Goal: Information Seeking & Learning: Learn about a topic

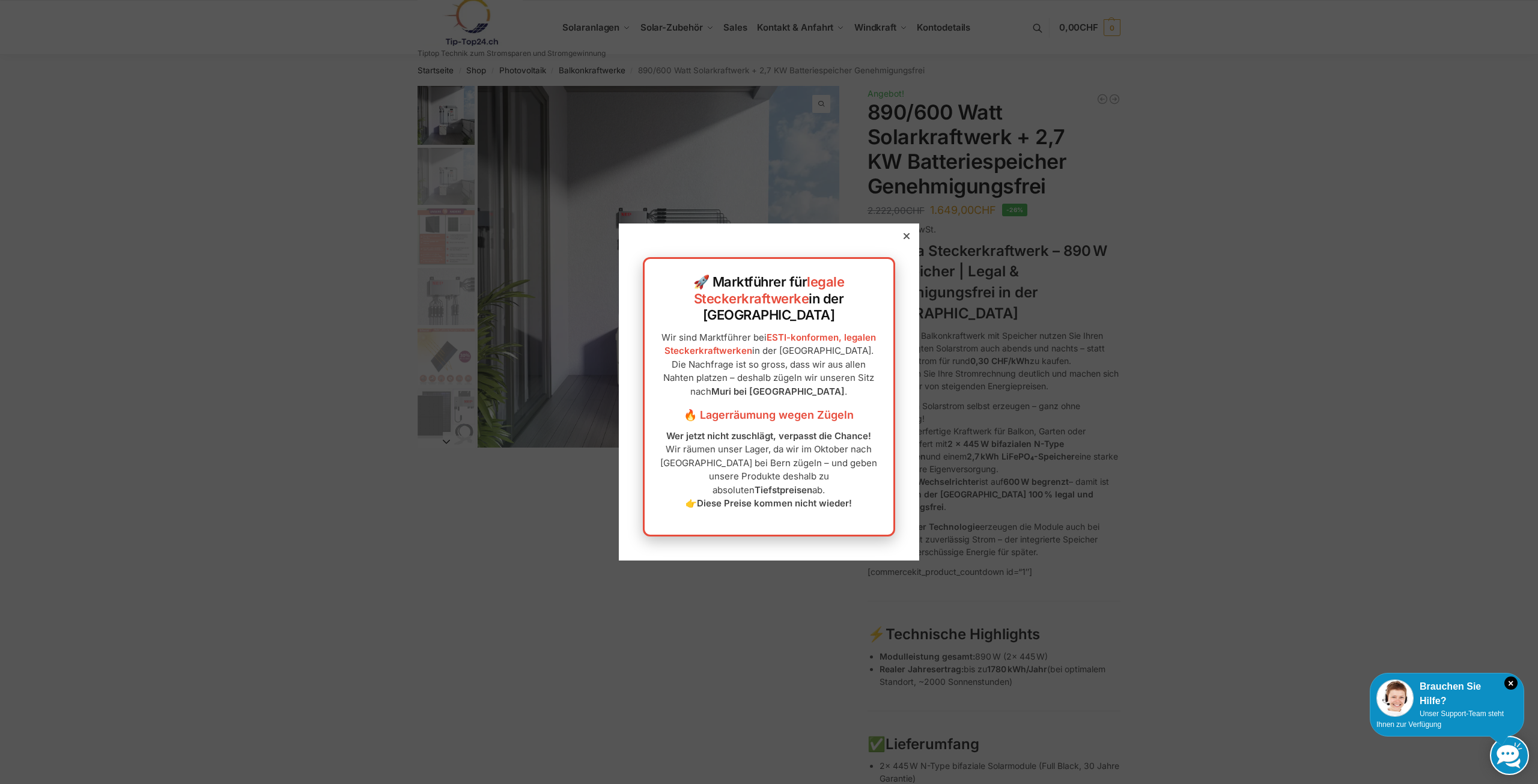
click at [903, 239] on icon at bounding box center [906, 236] width 6 height 6
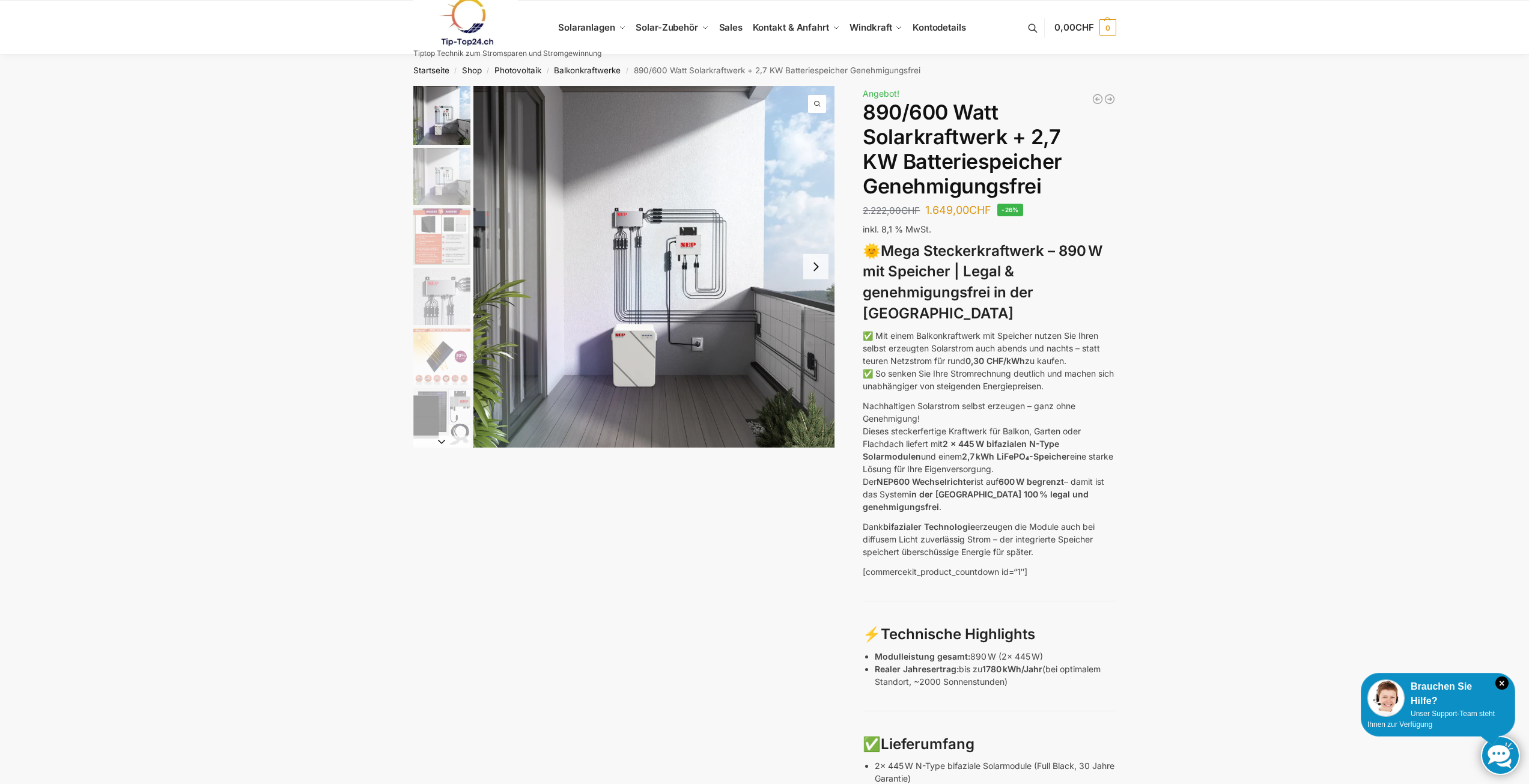
click at [817, 275] on button "Next slide" at bounding box center [816, 267] width 25 height 25
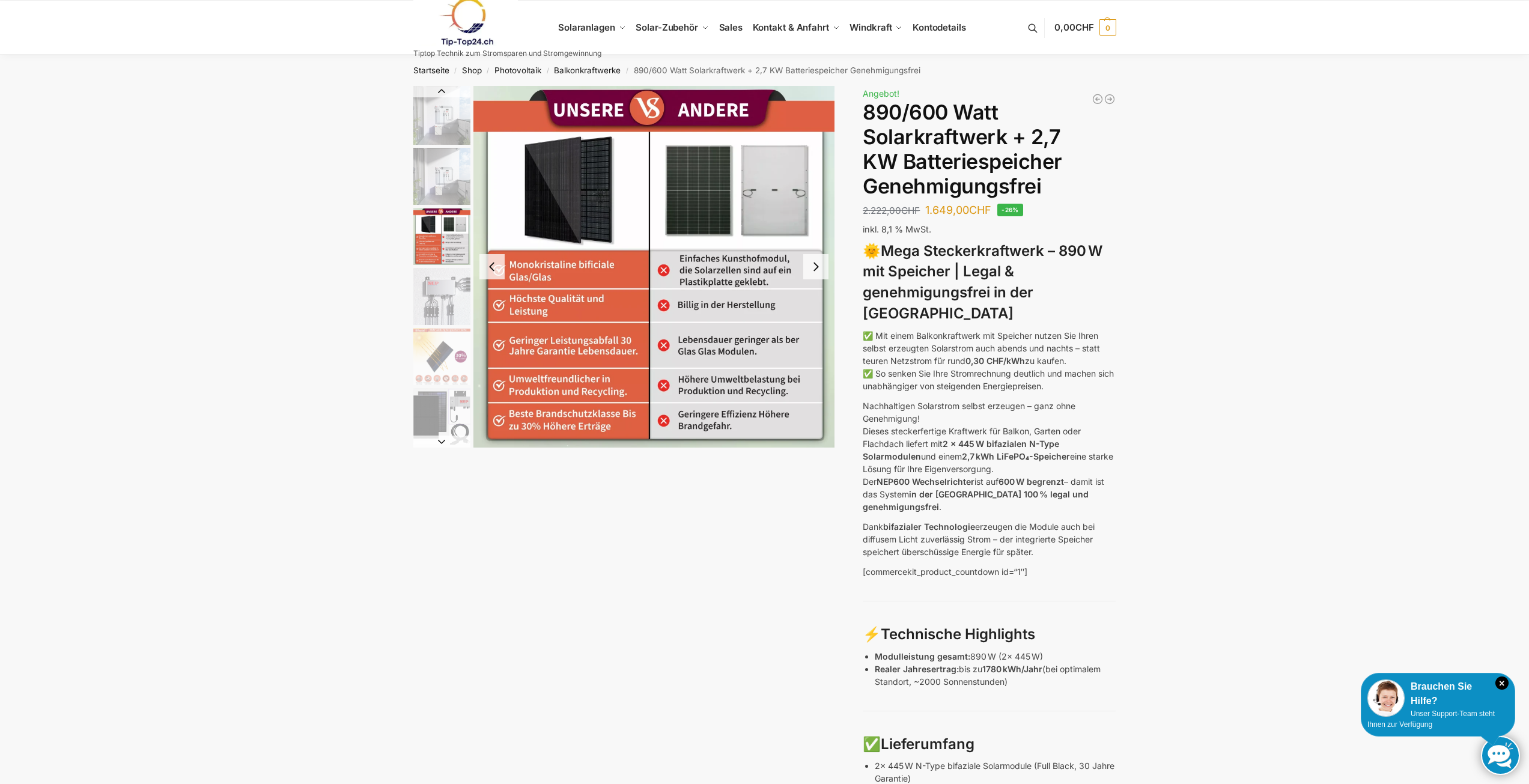
click at [817, 275] on button "Next slide" at bounding box center [816, 267] width 25 height 25
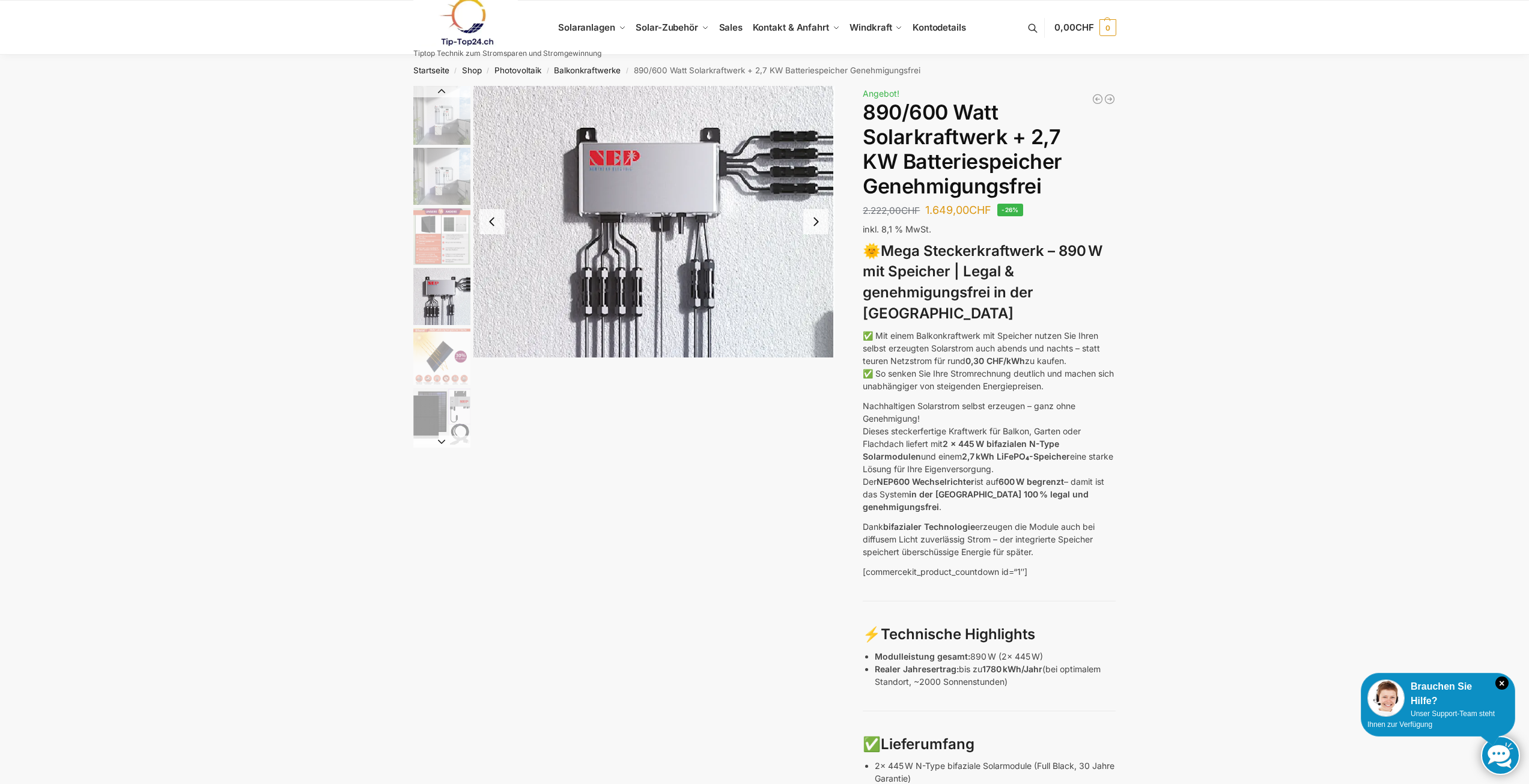
click at [817, 275] on img "4 / 12" at bounding box center [654, 221] width 362 height 272
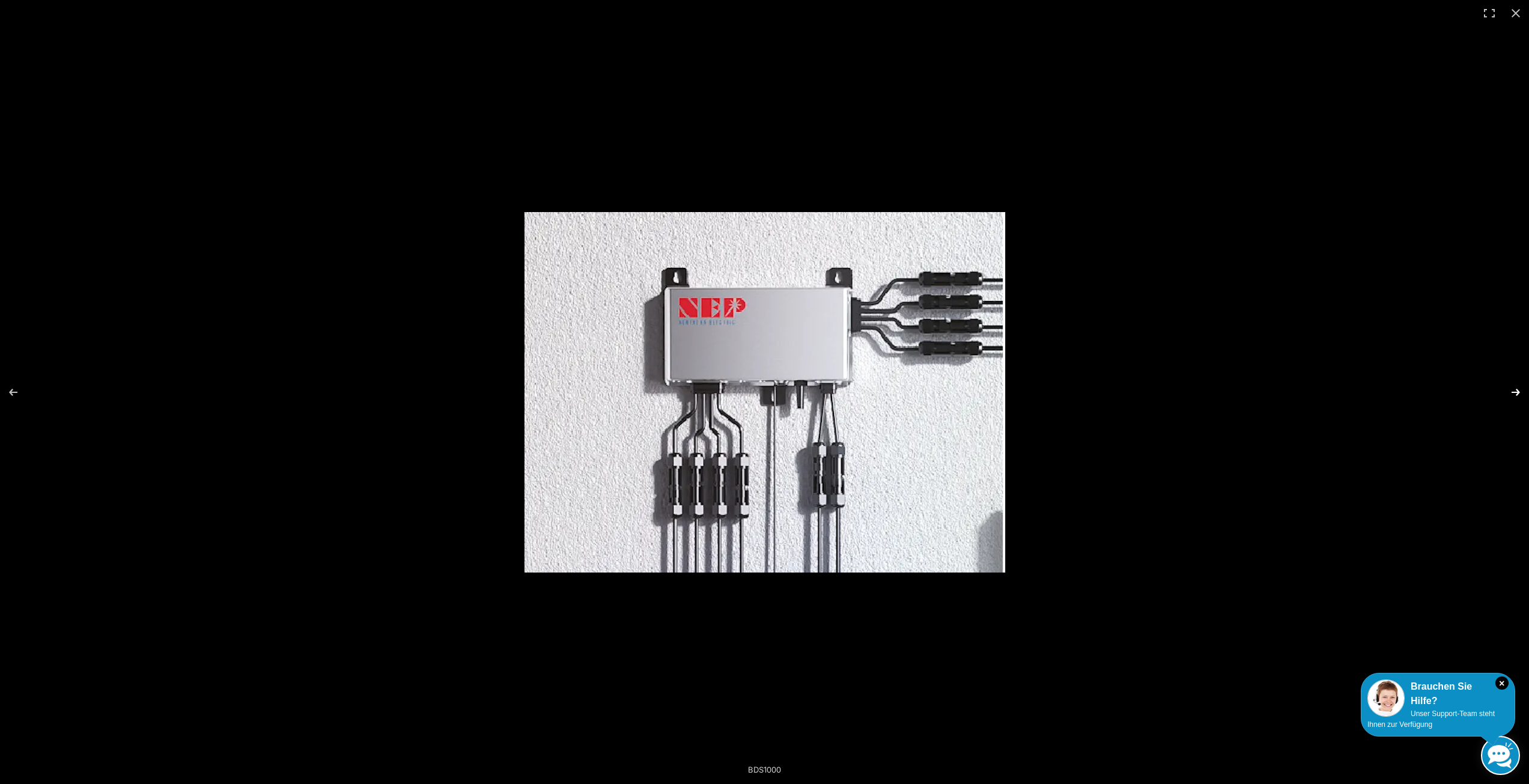
click at [1518, 391] on button "Next (arrow right)" at bounding box center [1508, 392] width 42 height 60
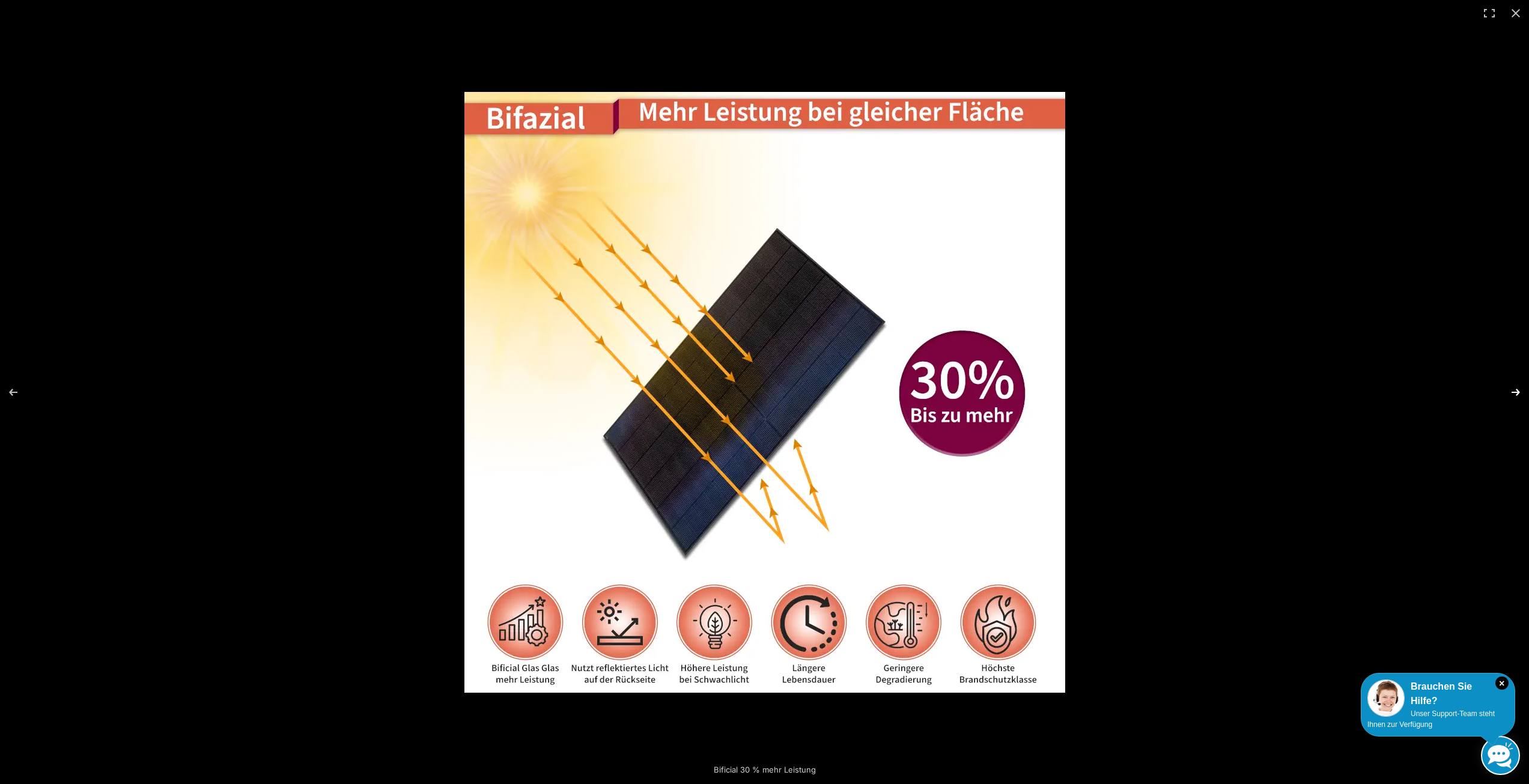
click at [1518, 391] on button "Next (arrow right)" at bounding box center [1508, 392] width 42 height 60
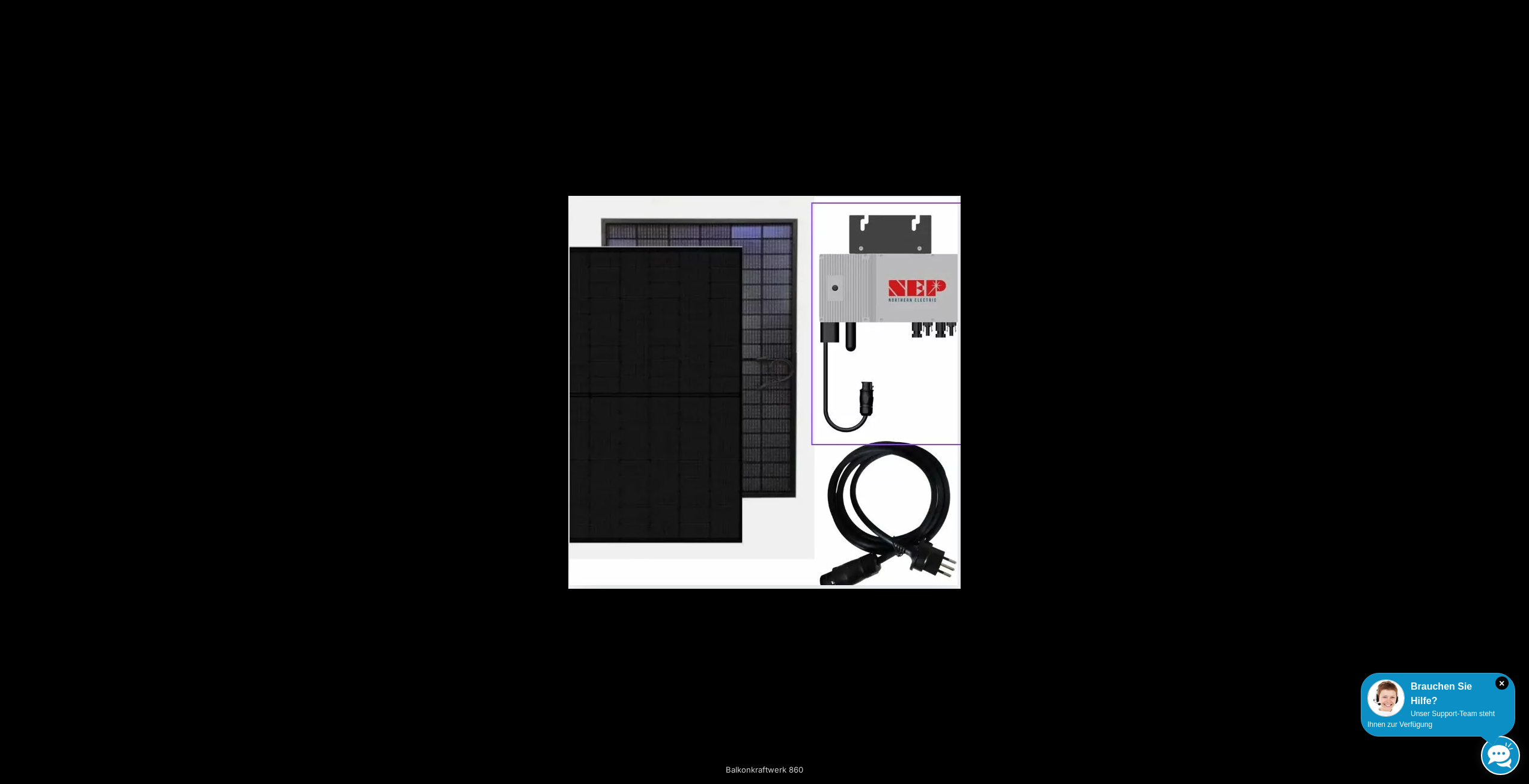
click at [1518, 391] on button "Next (arrow right)" at bounding box center [1508, 392] width 42 height 60
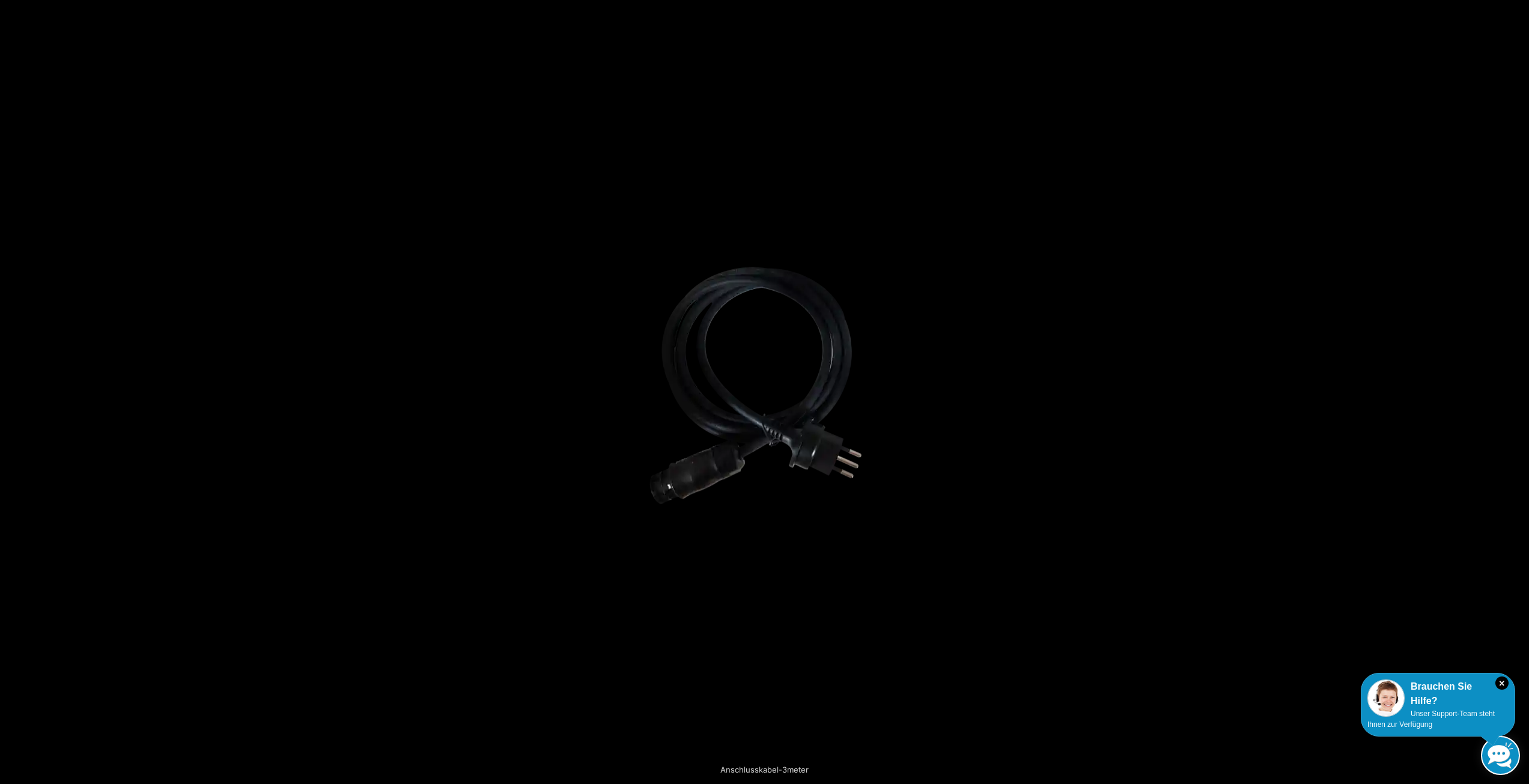
click at [1518, 391] on button "Next (arrow right)" at bounding box center [1508, 392] width 42 height 60
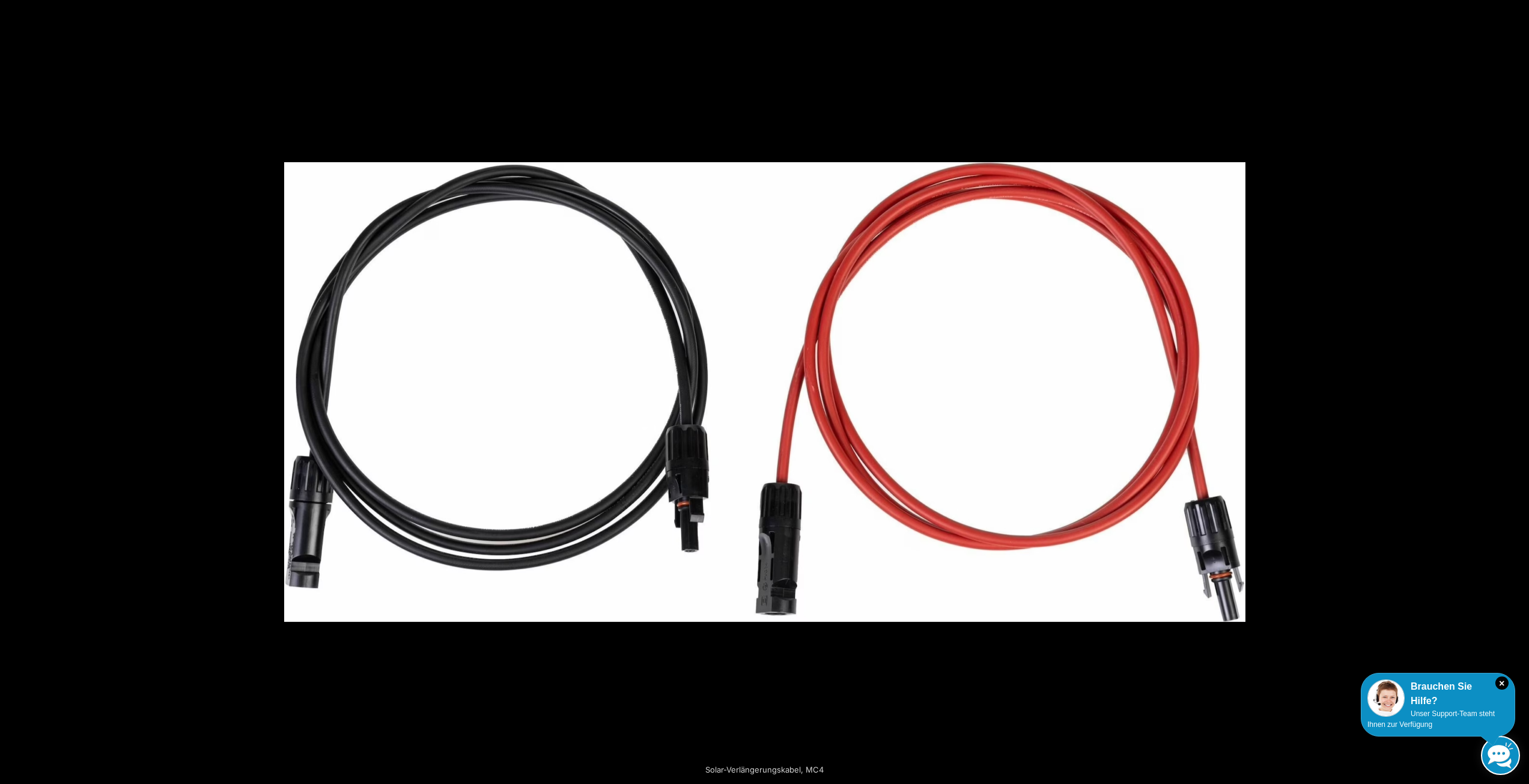
click at [1518, 393] on button "Next (arrow right)" at bounding box center [1508, 392] width 42 height 60
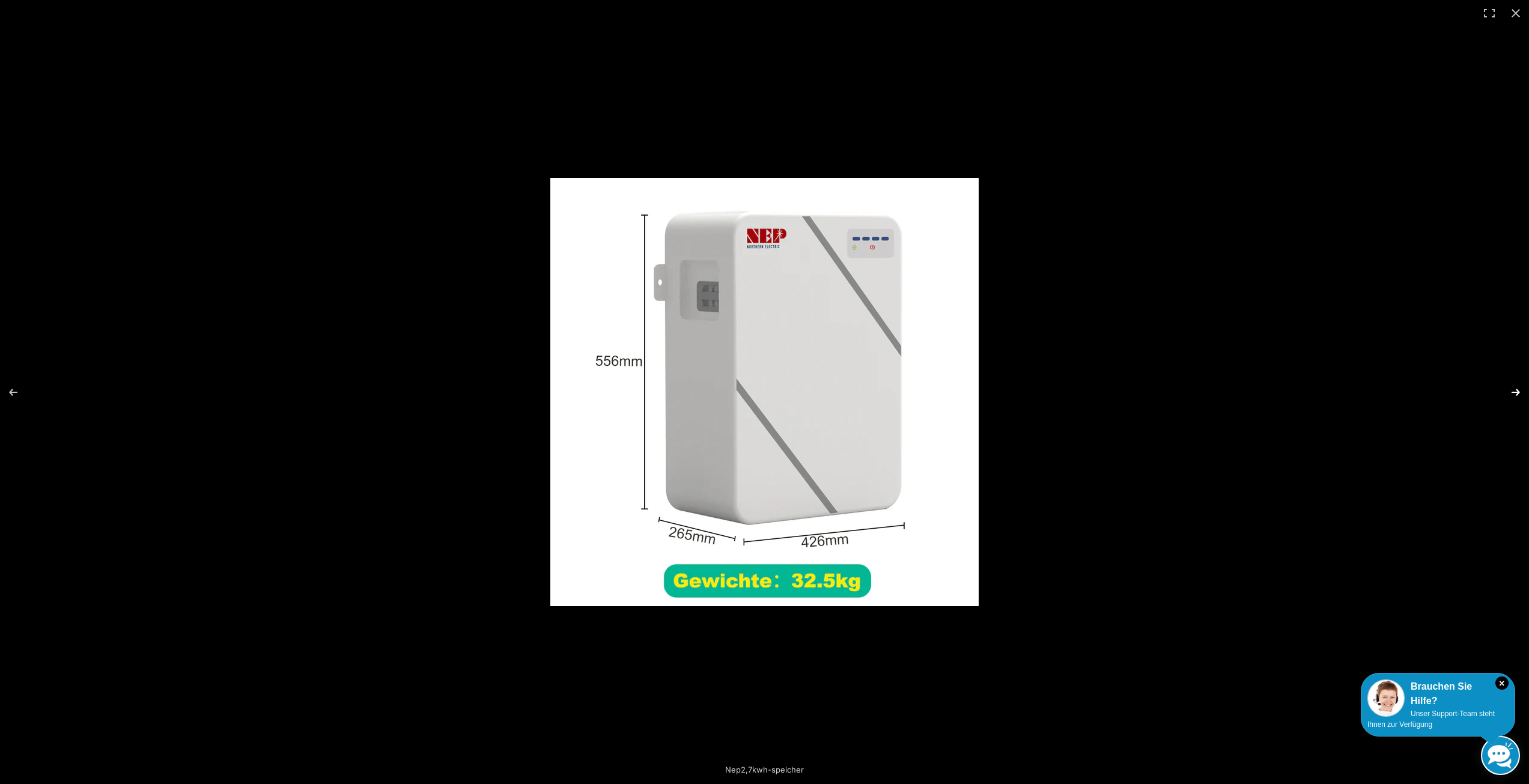
click at [1518, 393] on button "Next (arrow right)" at bounding box center [1508, 392] width 42 height 60
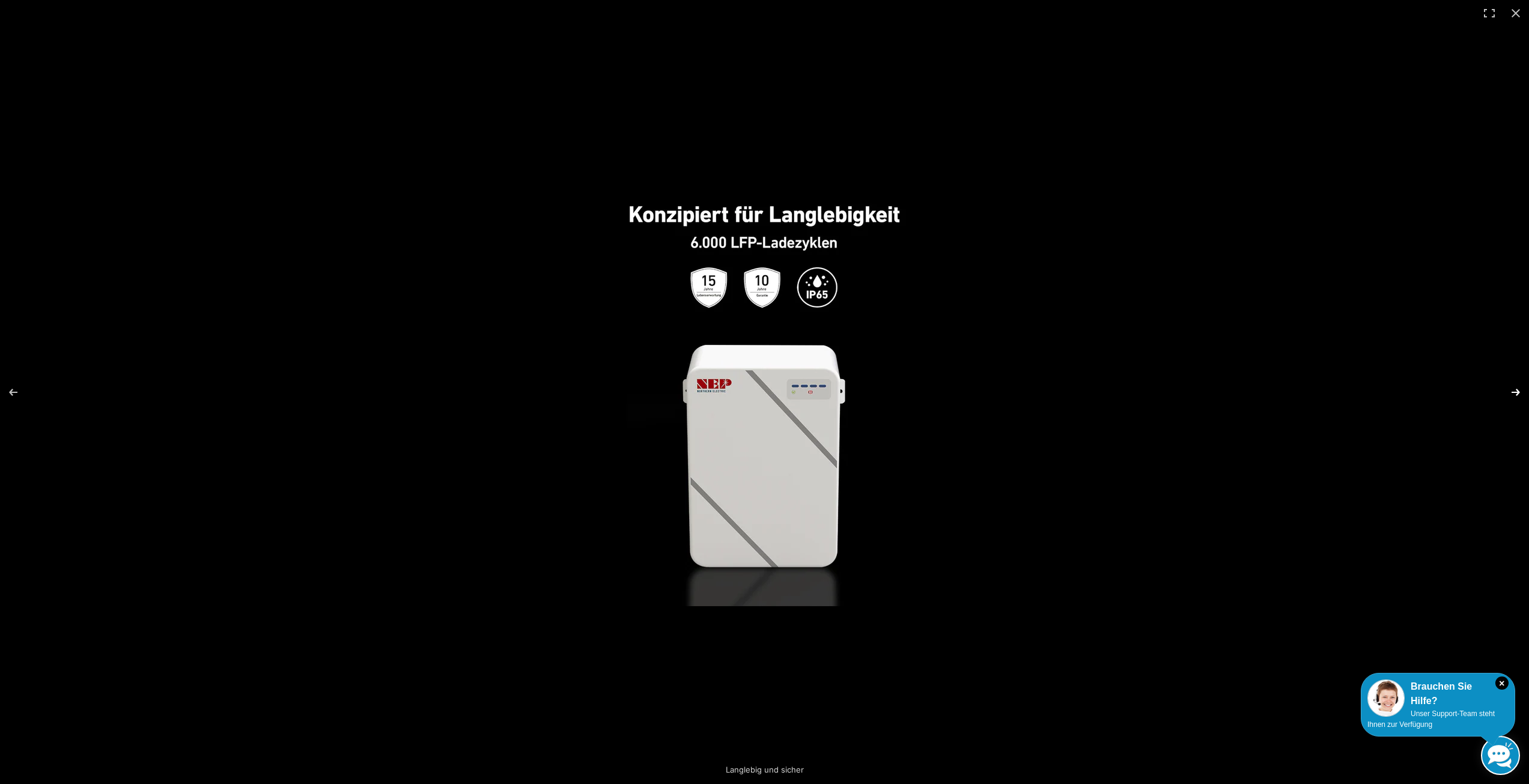
click at [1518, 393] on button "Next (arrow right)" at bounding box center [1508, 392] width 42 height 60
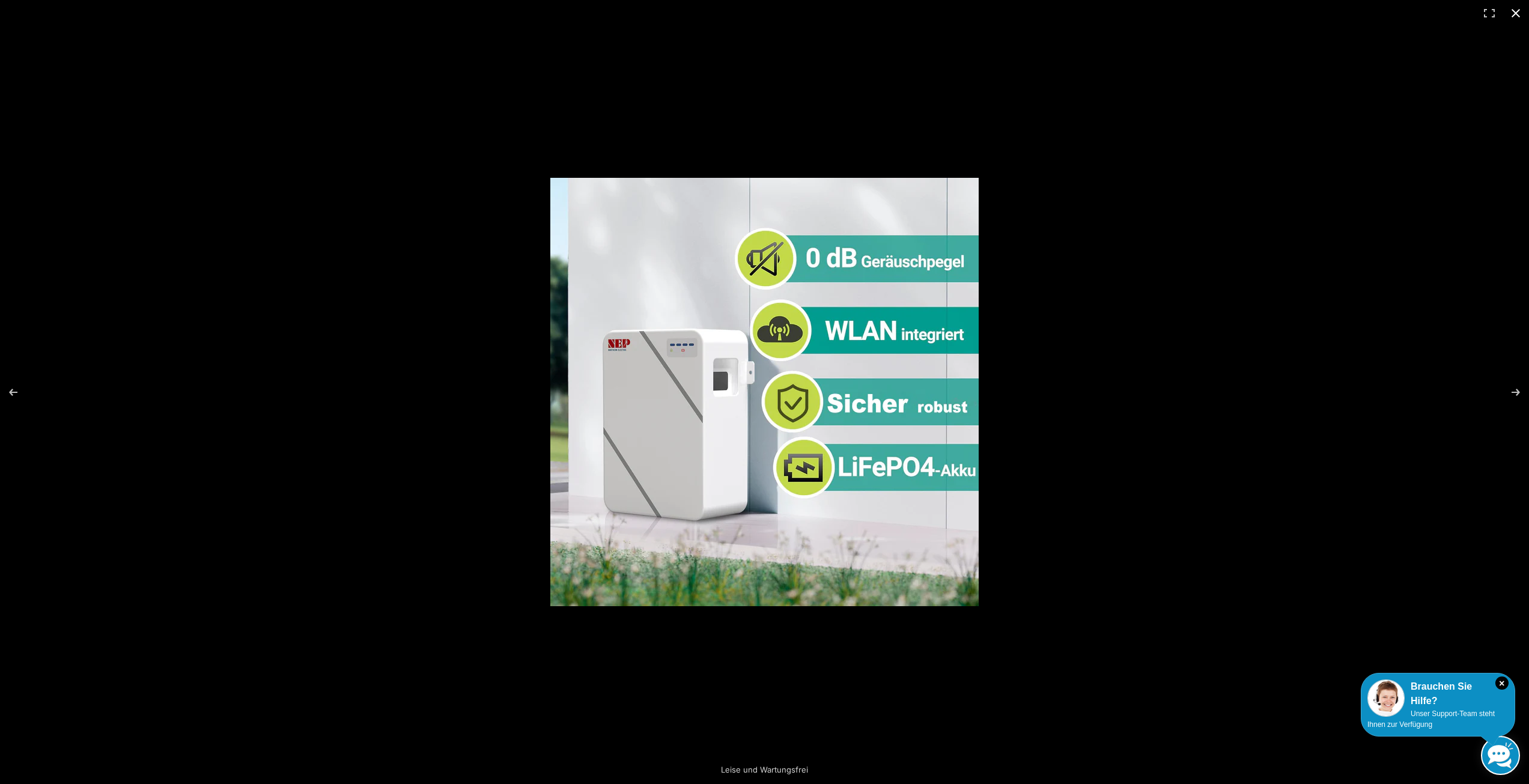
click at [1516, 15] on button "Close (Esc)" at bounding box center [1516, 13] width 26 height 26
